Goal: Information Seeking & Learning: Learn about a topic

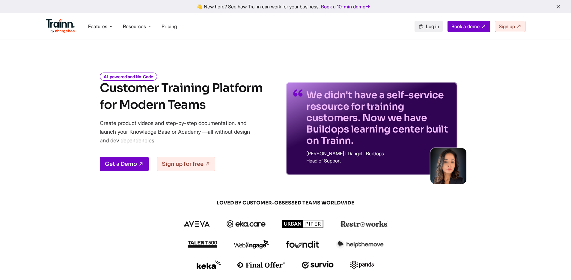
click at [431, 23] on span "Log in" at bounding box center [432, 26] width 13 height 6
click at [169, 18] on ul "Features Product Videos Create product & how-to videos in multiple languages. G…" at bounding box center [166, 26] width 240 height 17
click at [172, 28] on span "Pricing" at bounding box center [169, 26] width 15 height 6
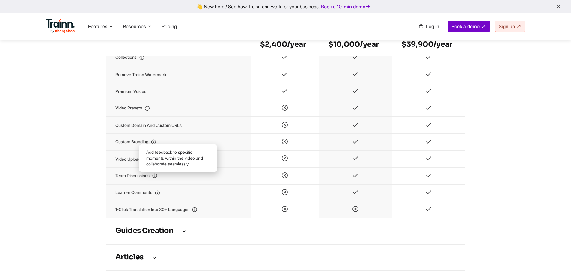
scroll to position [691, 0]
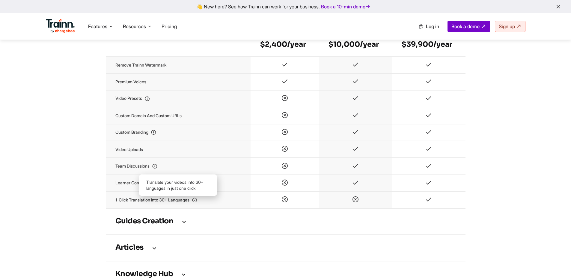
click at [197, 203] on icon at bounding box center [194, 200] width 5 height 5
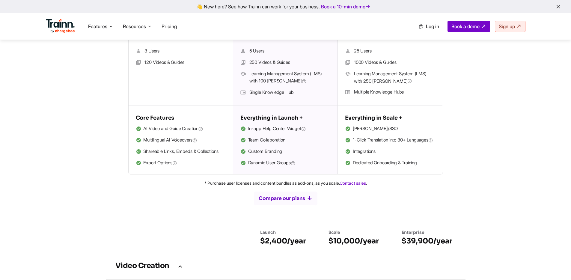
scroll to position [756, 0]
